Goal: Navigation & Orientation: Find specific page/section

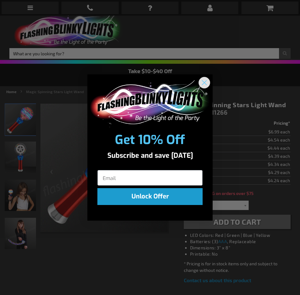
click at [204, 80] on circle "Close dialog" at bounding box center [204, 82] width 10 height 10
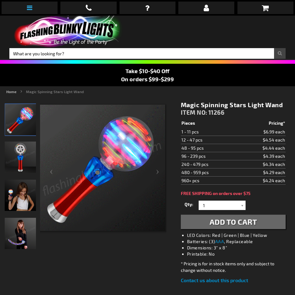
click at [31, 8] on icon at bounding box center [29, 8] width 5 height 6
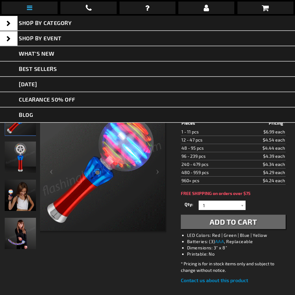
click at [29, 5] on icon at bounding box center [29, 8] width 5 height 6
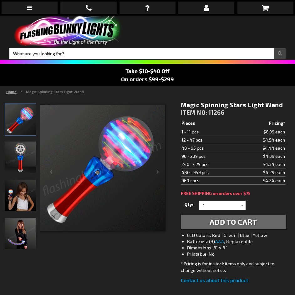
click at [14, 92] on link "Home" at bounding box center [11, 92] width 10 height 4
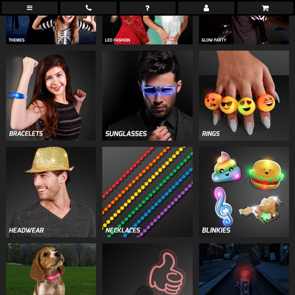
scroll to position [490, 0]
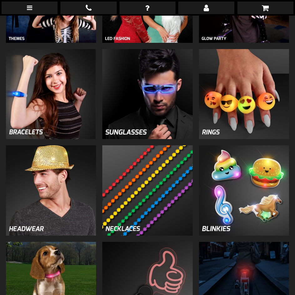
click at [295, 160] on html "The store will not work correctly when cookies are disabled. Contact Compare Pr…" at bounding box center [147, 142] width 295 height 1265
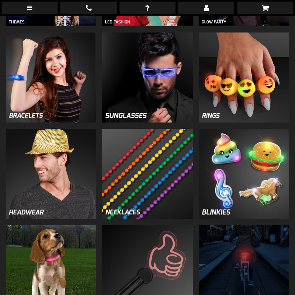
scroll to position [480, 0]
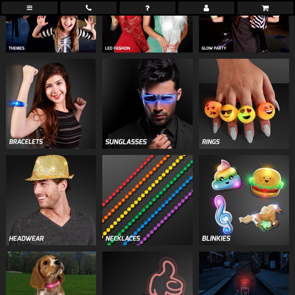
click at [30, 126] on img at bounding box center [51, 104] width 90 height 90
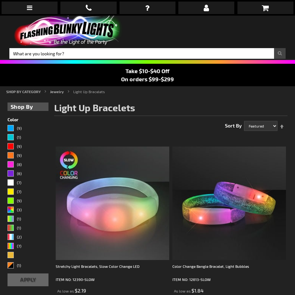
drag, startPoint x: 296, startPoint y: 25, endPoint x: 285, endPoint y: -4, distance: 31.6
click at [25, 5] on link at bounding box center [30, 8] width 56 height 13
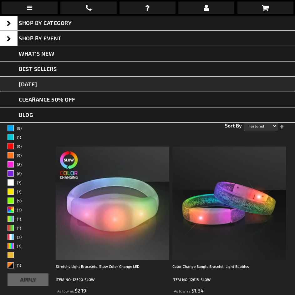
click at [33, 78] on link "[DATE]" at bounding box center [147, 84] width 295 height 15
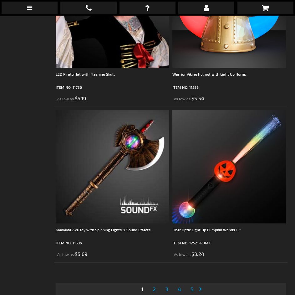
scroll to position [4624, 0]
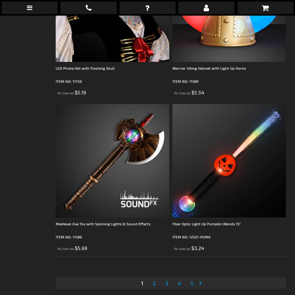
drag, startPoint x: 298, startPoint y: 17, endPoint x: 309, endPoint y: 261, distance: 243.8
click at [155, 280] on span "2" at bounding box center [154, 283] width 3 height 7
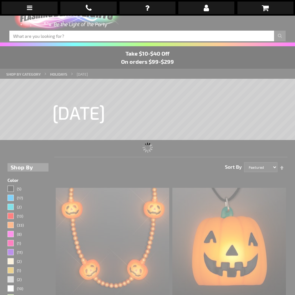
scroll to position [16, 0]
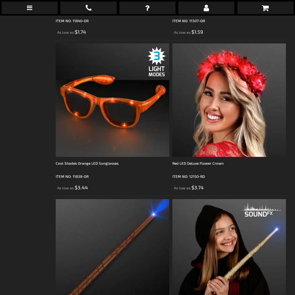
scroll to position [16, 0]
